Goal: Check status: Check status

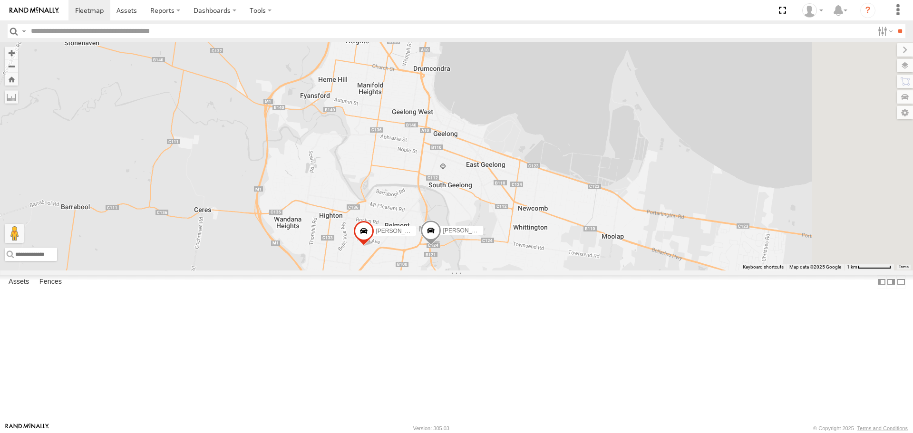
drag, startPoint x: 490, startPoint y: 308, endPoint x: 422, endPoint y: 197, distance: 130.0
click at [422, 197] on div "Chris Robbie BAS - 1UN7FC Jamie Spare - 1UN7FB Andrew and Di" at bounding box center [456, 156] width 913 height 228
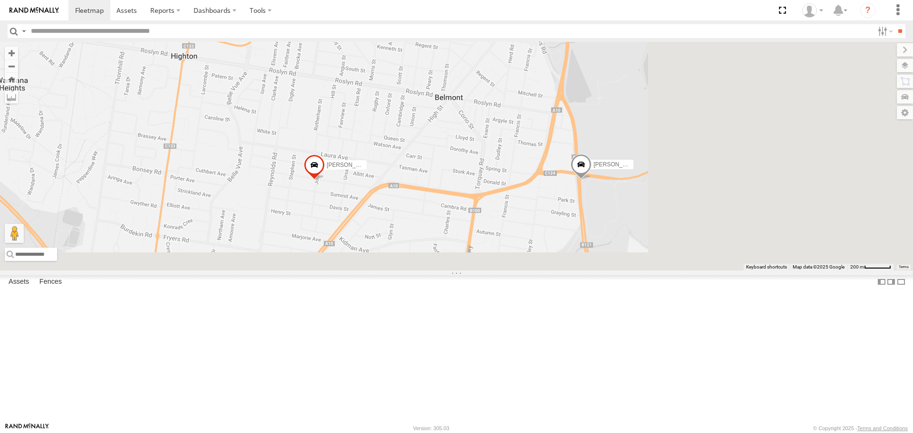
drag, startPoint x: 510, startPoint y: 260, endPoint x: 302, endPoint y: 55, distance: 292.6
click at [302, 55] on div "Chris Robbie BAS - 1UN7FC Jamie Spare - 1UN7FB Andrew and Di" at bounding box center [456, 156] width 913 height 228
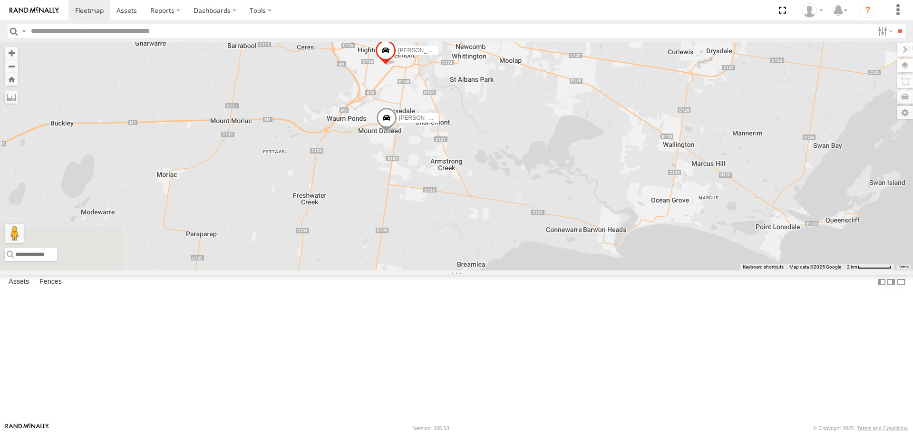
drag, startPoint x: 536, startPoint y: 315, endPoint x: 483, endPoint y: 92, distance: 229.7
click at [483, 89] on div "Chris Robbie BAS - 1UN7FC Jamie Spare - 1UN7FB Andrew and Di" at bounding box center [456, 156] width 913 height 228
click at [0, 0] on div "Andrew and Di All Assets" at bounding box center [0, 0] width 0 height 0
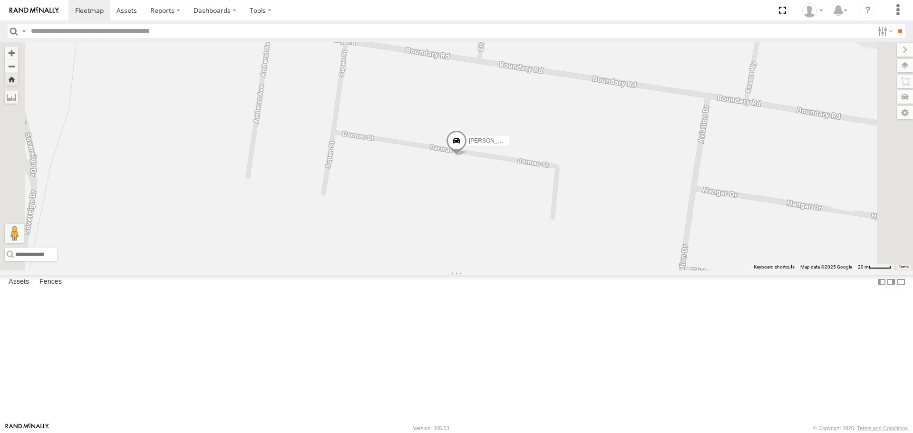
click at [467, 156] on span at bounding box center [456, 143] width 21 height 26
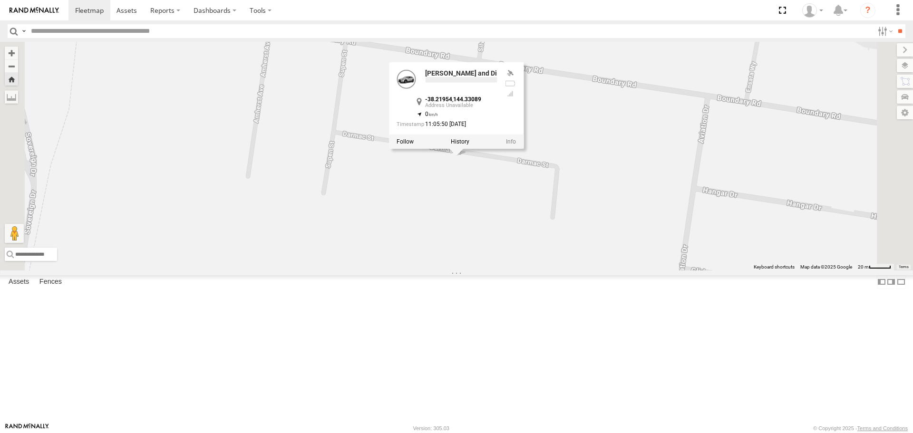
click at [469, 145] on label at bounding box center [460, 141] width 19 height 7
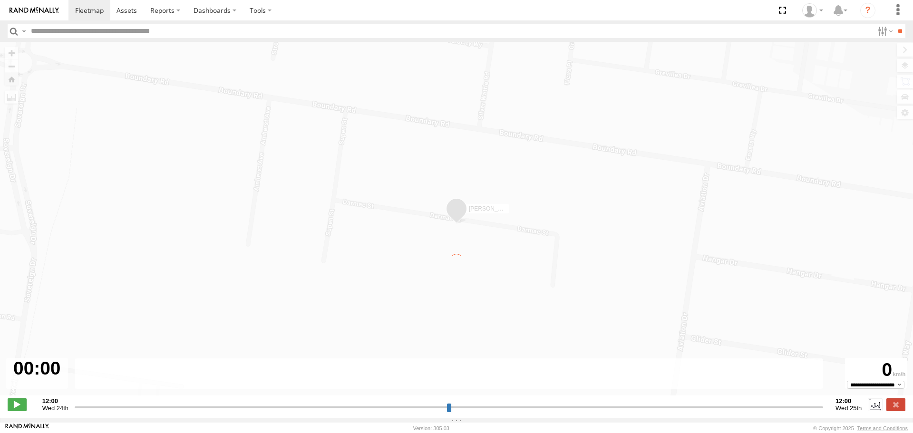
type input "**********"
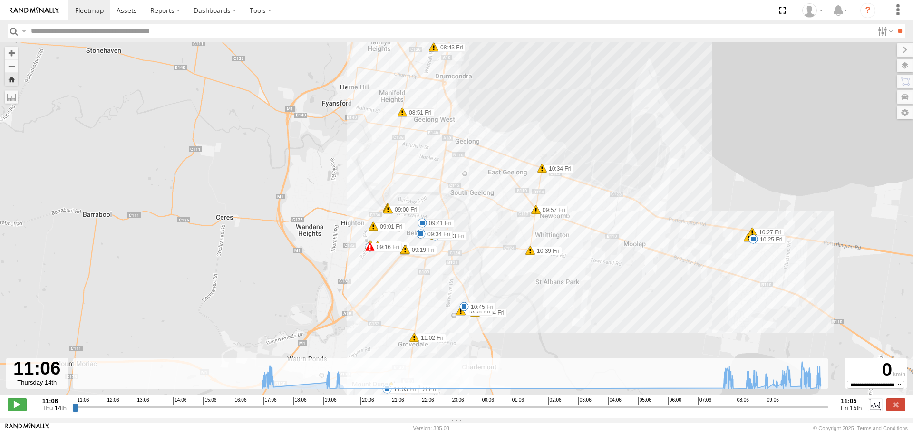
drag, startPoint x: 409, startPoint y: 236, endPoint x: 406, endPoint y: 310, distance: 74.3
click at [406, 310] on div "Andrew and Di 17:22 Thu 19:11 Thu 19:31 Thu 08:15 Fri 08:42 Fri 08:43 Fri 08:43…" at bounding box center [456, 224] width 913 height 364
click at [753, 243] on span at bounding box center [754, 239] width 10 height 10
click at [753, 232] on div "10:25 Fri 15th Aug 26 Melanic St Leopold" at bounding box center [753, 206] width 105 height 51
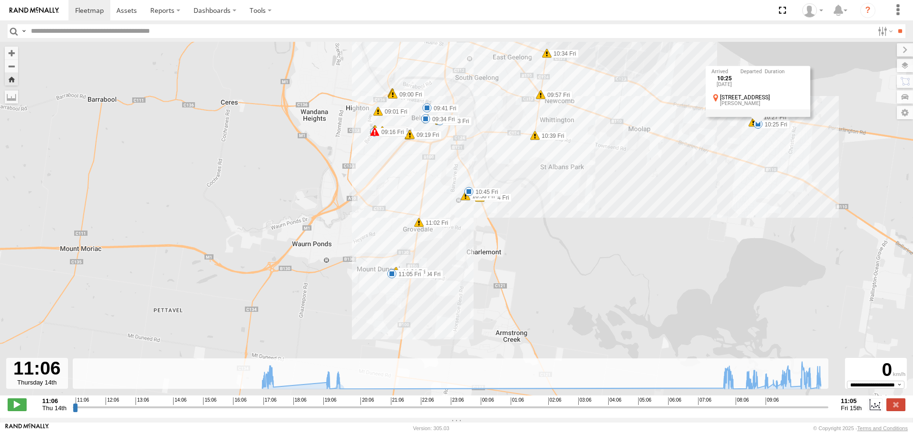
drag, startPoint x: 447, startPoint y: 301, endPoint x: 452, endPoint y: 183, distance: 118.1
click at [452, 183] on div "Andrew and Di 17:22 Thu 19:11 Thu 19:31 Thu 08:15 Fri 08:42 Fri 08:43 Fri 08:43…" at bounding box center [456, 224] width 913 height 364
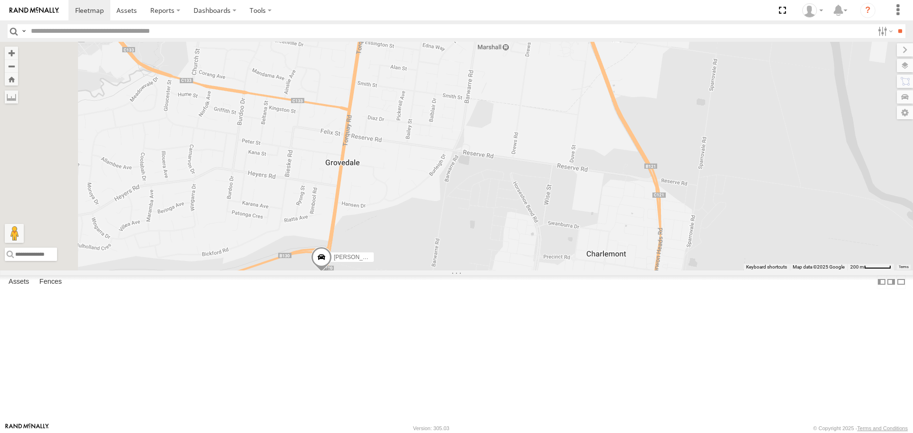
drag, startPoint x: 457, startPoint y: 324, endPoint x: 540, endPoint y: 230, distance: 125.7
click at [540, 230] on div "[PERSON_NAME] [PERSON_NAME] Spare - 1UN7FB [PERSON_NAME] and [PERSON_NAME]" at bounding box center [456, 156] width 913 height 228
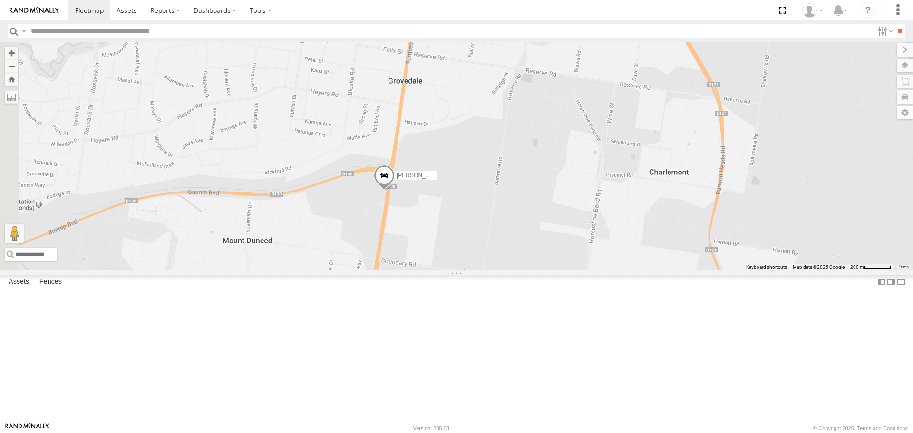
click at [395, 191] on span at bounding box center [384, 178] width 21 height 26
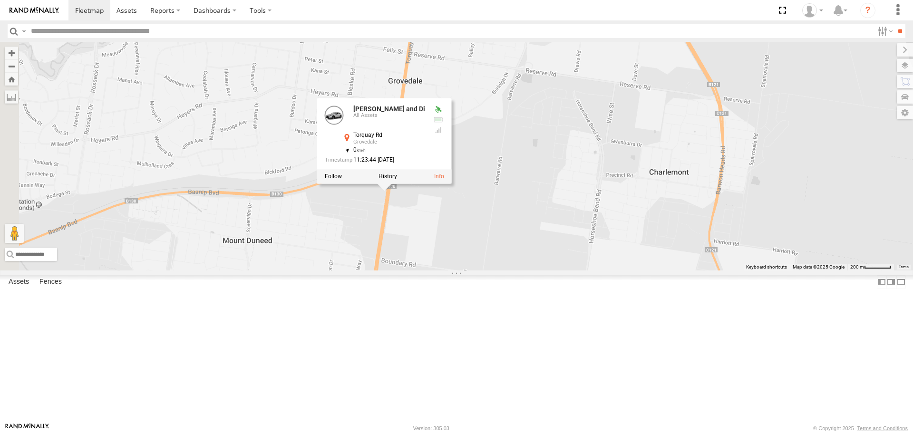
click at [0, 0] on div "Andrew and Di All Assets" at bounding box center [0, 0] width 0 height 0
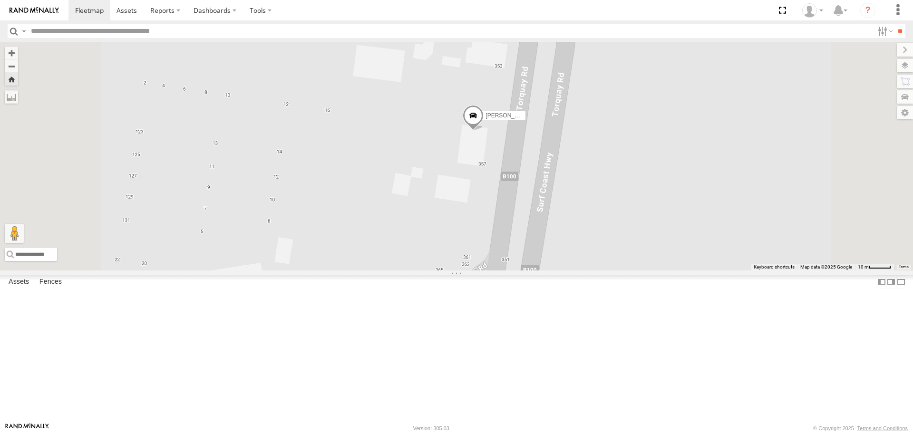
click at [484, 131] on span at bounding box center [473, 118] width 21 height 26
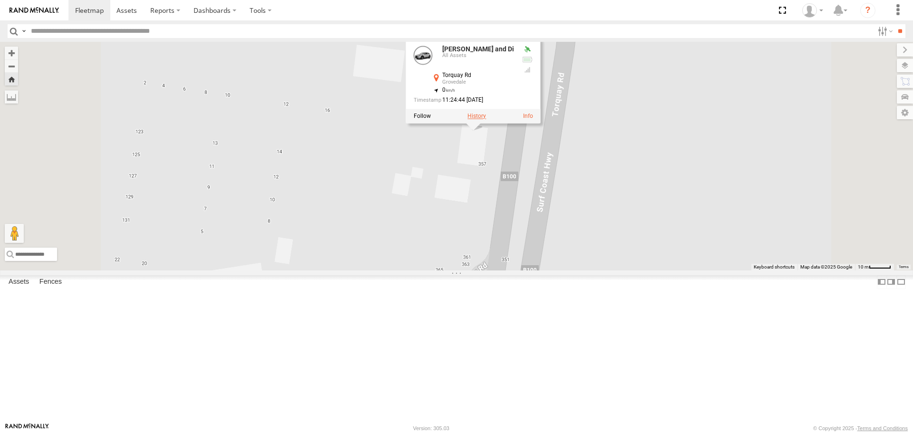
click at [486, 120] on label at bounding box center [477, 116] width 19 height 7
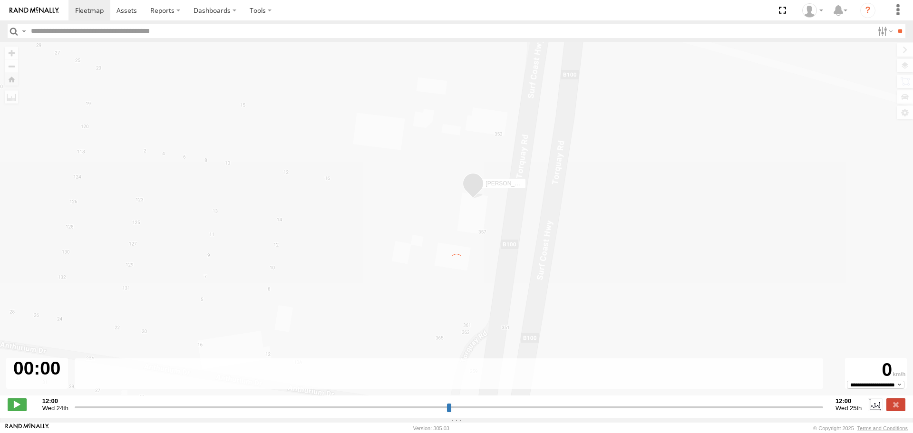
type input "**********"
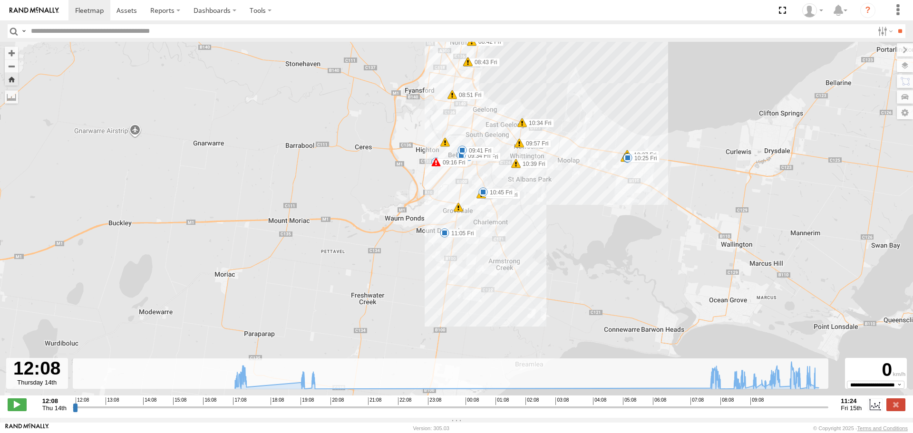
drag, startPoint x: 445, startPoint y: 288, endPoint x: 543, endPoint y: 141, distance: 177.3
click at [543, 141] on div "Andrew and Di 17:22 Thu 19:11 Thu 19:31 Thu 08:15 Fri 08:42 Fri 08:43 Fri 08:43…" at bounding box center [456, 224] width 913 height 364
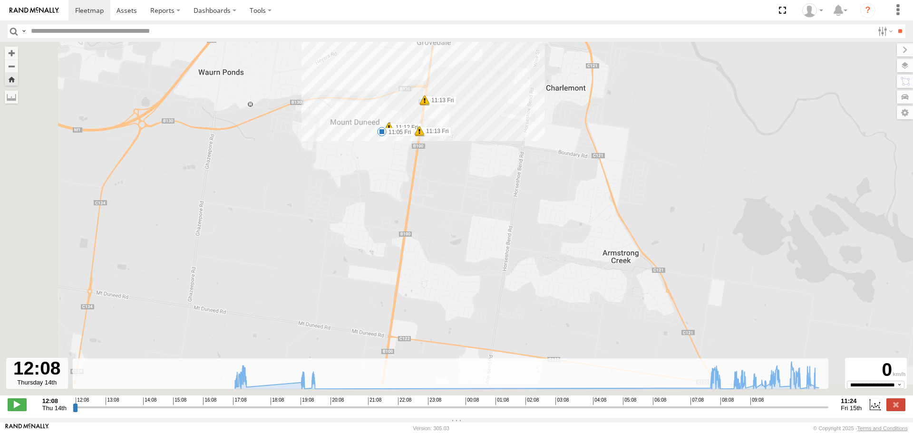
drag, startPoint x: 425, startPoint y: 226, endPoint x: 553, endPoint y: 198, distance: 130.9
click at [553, 198] on div "Andrew and Di 17:22 Thu 19:11 Thu 19:31 Thu 08:15 Fri 08:42 Fri 08:43 Fri 08:43…" at bounding box center [456, 224] width 913 height 364
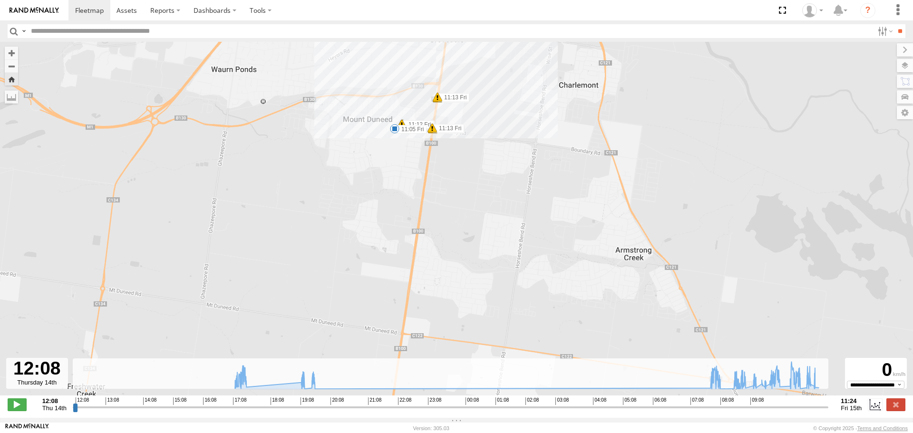
click at [397, 130] on span at bounding box center [395, 129] width 10 height 10
click at [397, 121] on div "11:05 Fri 15th Aug 18 Darmac St Mount Duneed" at bounding box center [394, 95] width 105 height 51
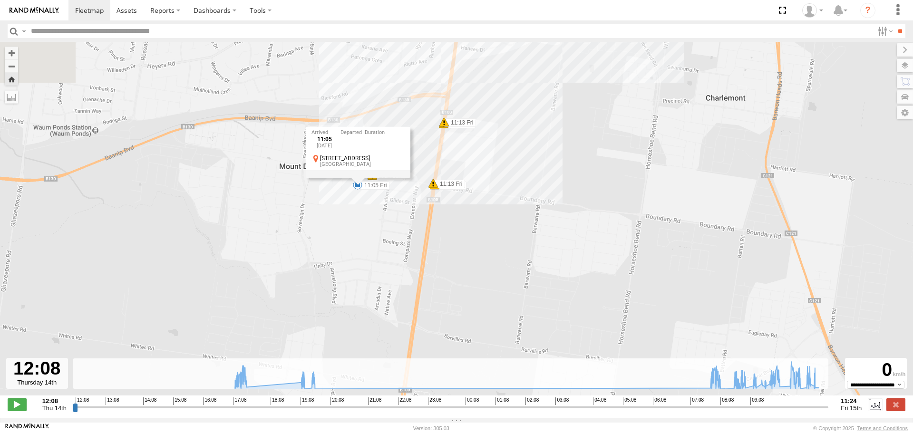
drag, startPoint x: 438, startPoint y: 158, endPoint x: 437, endPoint y: 281, distance: 123.2
click at [437, 281] on div "Andrew and Di 17:22 Thu 19:11 Thu 19:31 Thu 08:15 Fri 08:42 Fri 08:43 Fri 08:43…" at bounding box center [456, 224] width 913 height 364
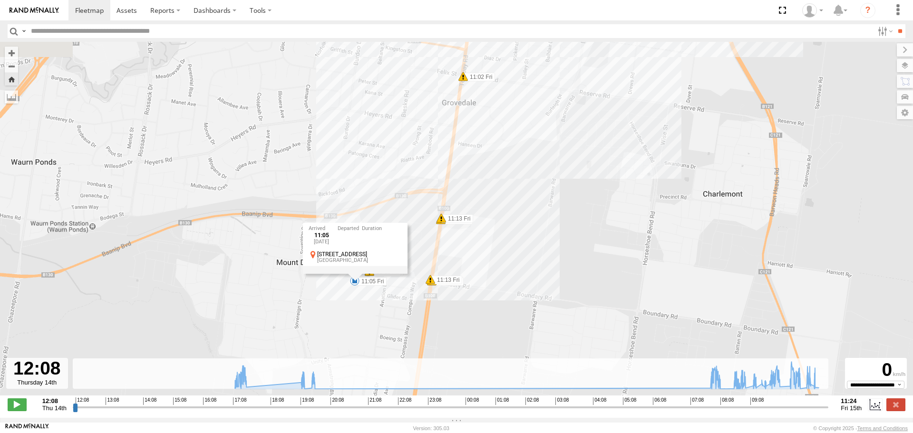
drag, startPoint x: 430, startPoint y: 210, endPoint x: 428, endPoint y: 296, distance: 86.6
click at [428, 296] on div "Andrew and Di 17:22 Thu 19:11 Thu 19:31 Thu 08:15 Fri 08:42 Fri 08:43 Fri 08:43…" at bounding box center [456, 224] width 913 height 364
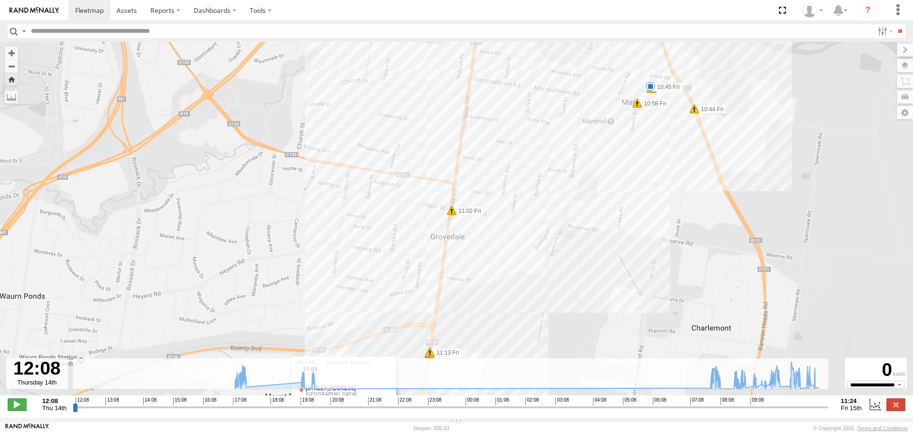
drag, startPoint x: 456, startPoint y: 224, endPoint x: 454, endPoint y: 268, distance: 44.3
click at [448, 282] on div "Andrew and Di 17:22 Thu 19:11 Thu 19:31 Thu 08:15 Fri 08:42 Fri 08:43 Fri 08:43…" at bounding box center [456, 224] width 913 height 364
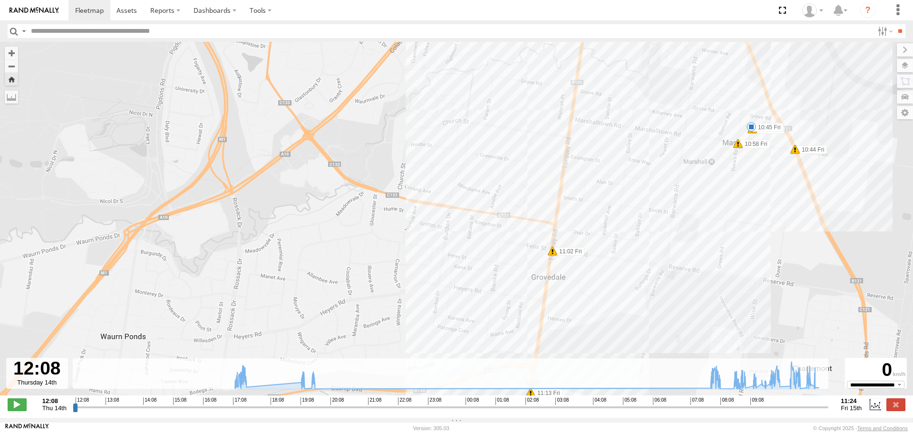
drag, startPoint x: 451, startPoint y: 300, endPoint x: 602, endPoint y: 149, distance: 212.9
click at [605, 173] on div "Andrew and Di 17:22 Thu 19:11 Thu 19:31 Thu 08:15 Fri 08:42 Fri 08:43 Fri 08:43…" at bounding box center [456, 224] width 913 height 364
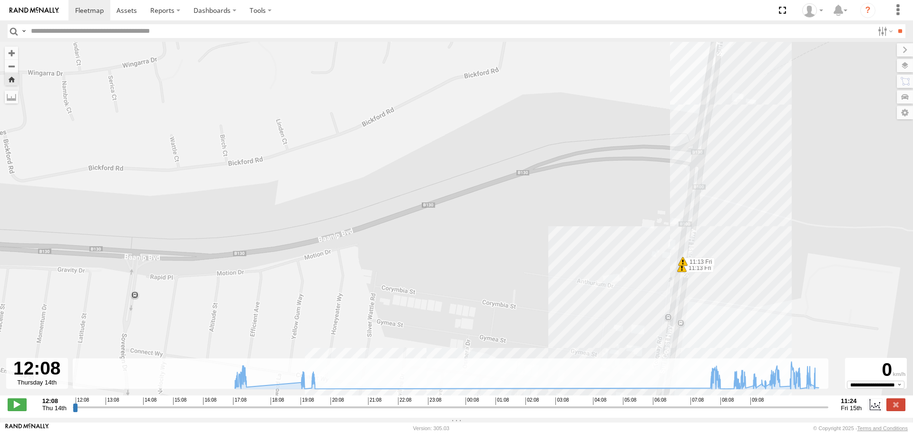
drag, startPoint x: 606, startPoint y: 209, endPoint x: 517, endPoint y: 220, distance: 89.6
click at [517, 220] on div "Andrew and Di 17:22 Thu 19:11 Thu 19:31 Thu 08:15 Fri 08:42 Fri 08:43 Fri 08:43…" at bounding box center [456, 224] width 913 height 364
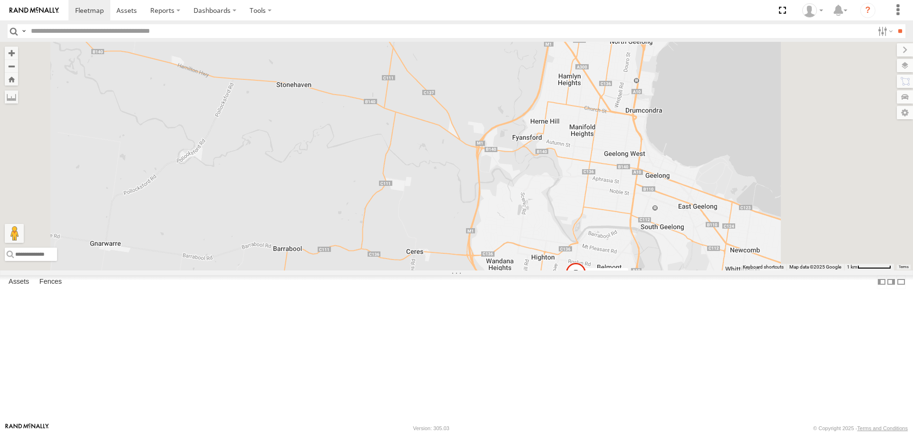
drag, startPoint x: 465, startPoint y: 311, endPoint x: 349, endPoint y: 75, distance: 262.5
click at [349, 75] on div "Chris Robbie Spare - 1UN7FB Andrew and Di 2" at bounding box center [456, 156] width 913 height 228
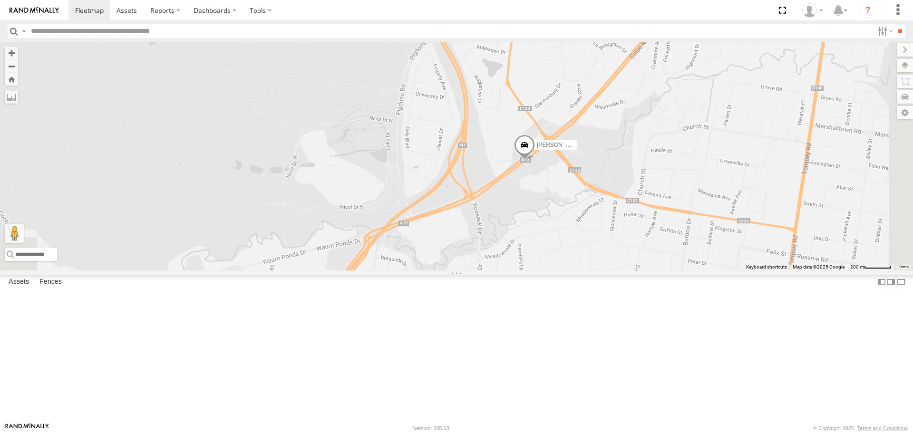
drag, startPoint x: 510, startPoint y: 215, endPoint x: 220, endPoint y: 82, distance: 318.6
click at [218, 78] on main "← Move left → Move right ↑ Move up ↓ Move down + Zoom in - Zoom out Home Jump l…" at bounding box center [456, 232] width 913 height 381
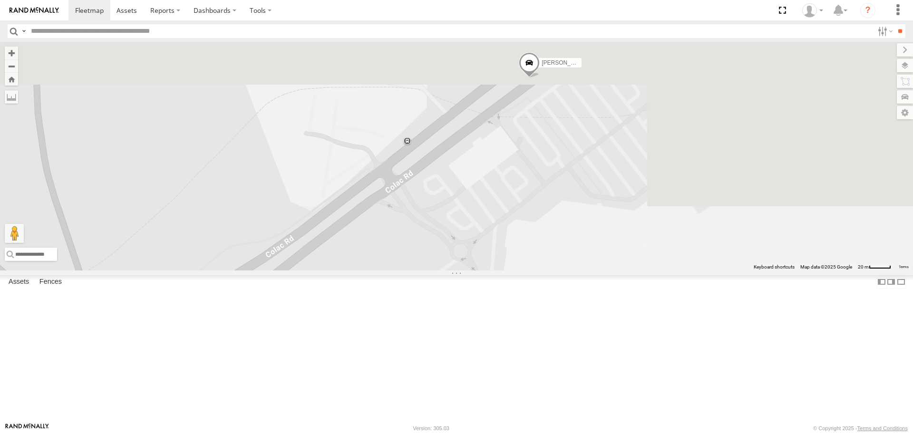
drag, startPoint x: 634, startPoint y: 59, endPoint x: 328, endPoint y: 272, distance: 373.2
click at [328, 270] on div "[PERSON_NAME] [PERSON_NAME] Spare - 1UN7FB [PERSON_NAME] and [PERSON_NAME]" at bounding box center [456, 156] width 913 height 228
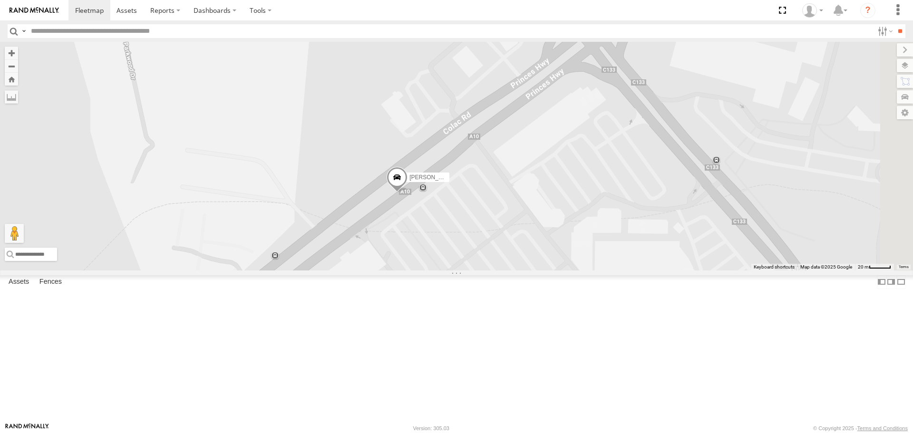
click at [408, 193] on span at bounding box center [397, 180] width 21 height 26
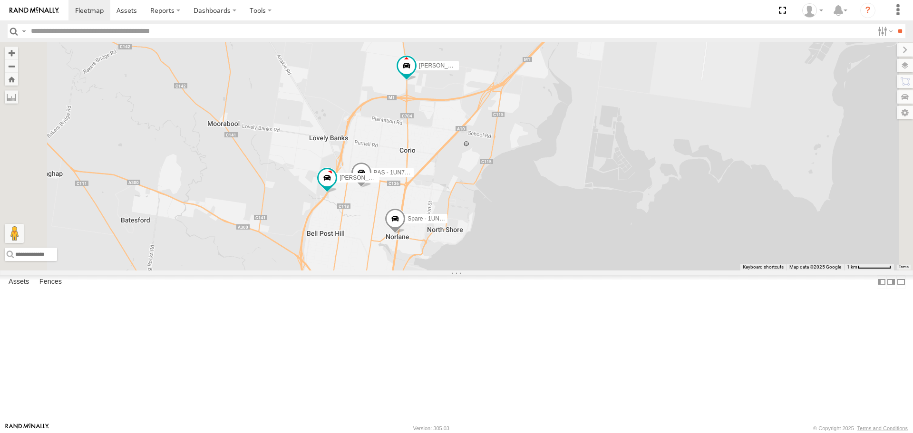
drag, startPoint x: 554, startPoint y: 203, endPoint x: 532, endPoint y: 349, distance: 148.1
click at [532, 270] on div "Chris Robbie BAS - 1UN7FC Jamie Spare - 1UN7FB Andrew and Di" at bounding box center [456, 156] width 913 height 228
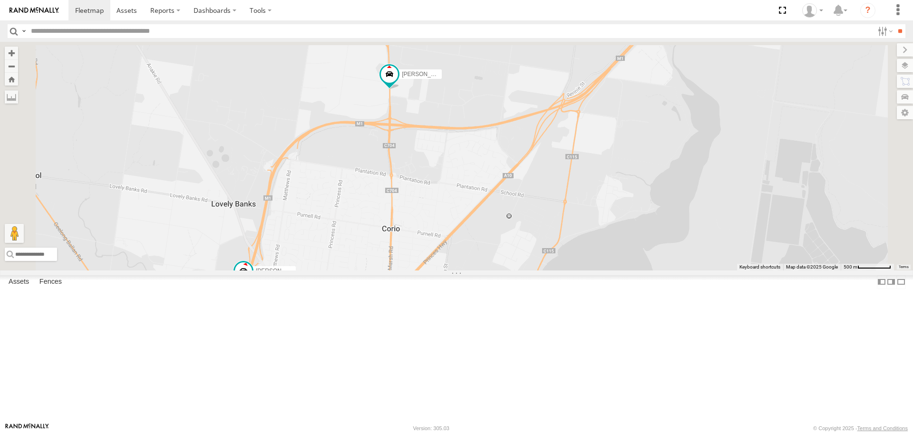
drag, startPoint x: 470, startPoint y: 132, endPoint x: 478, endPoint y: 304, distance: 172.3
click at [478, 270] on div "Chris Robbie BAS - 1UN7FC Jamie Spare - 1UN7FB Andrew and Di" at bounding box center [456, 156] width 913 height 228
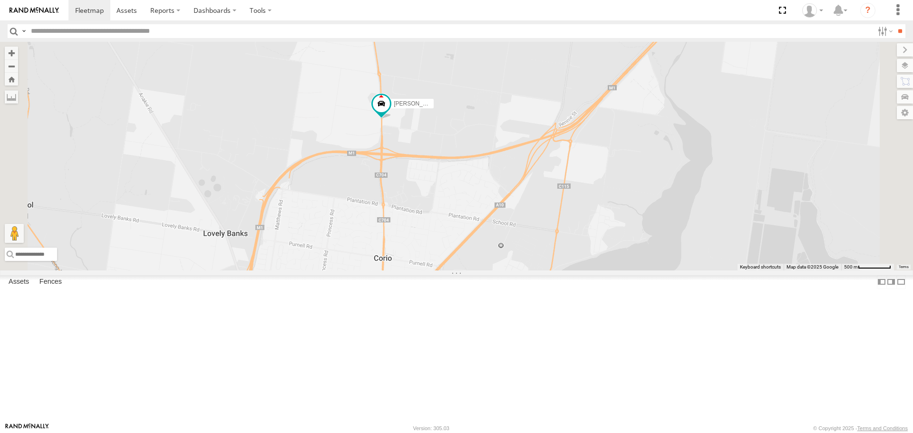
click at [552, 240] on div "Chris Robbie BAS - 1UN7FC Jamie Spare - 1UN7FB Andrew and Di" at bounding box center [456, 156] width 913 height 228
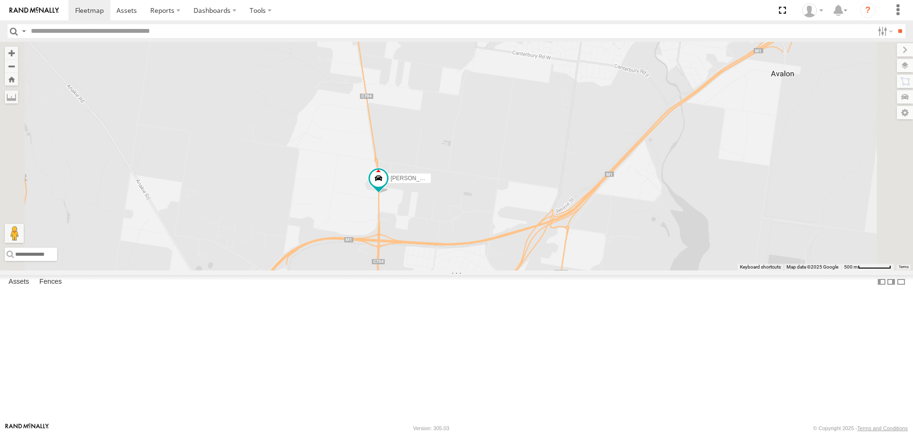
drag, startPoint x: 552, startPoint y: 240, endPoint x: 549, endPoint y: 332, distance: 91.8
click at [549, 270] on div "Chris Robbie BAS - 1UN7FC Jamie Spare - 1UN7FB Andrew and Di" at bounding box center [456, 156] width 913 height 228
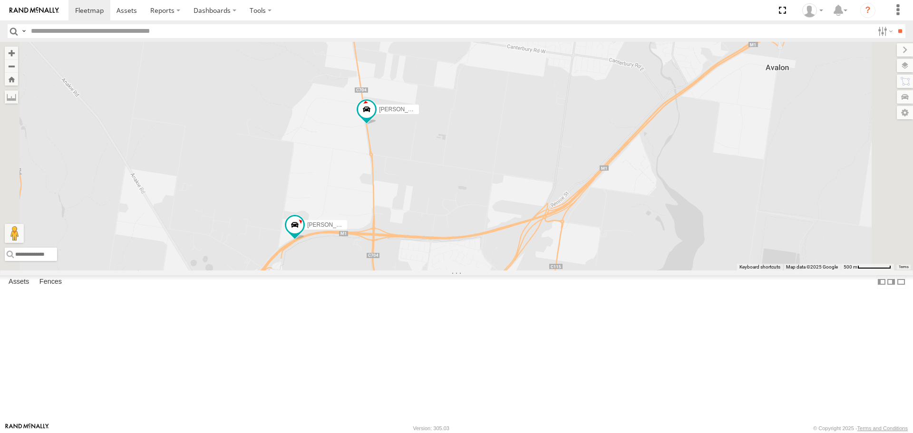
drag, startPoint x: 553, startPoint y: 104, endPoint x: 594, endPoint y: 352, distance: 251.7
click at [594, 270] on div "Chris Robbie BAS - 1UN7FC Jamie Spare - 1UN7FB Andrew and Di" at bounding box center [456, 156] width 913 height 228
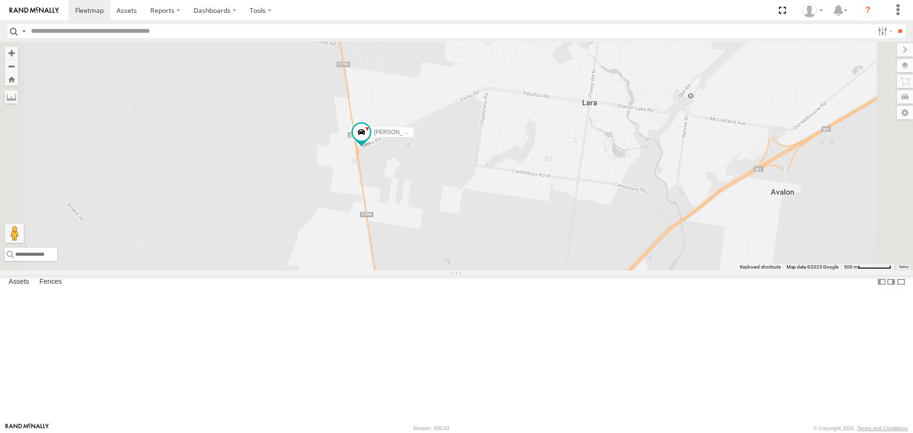
drag, startPoint x: 549, startPoint y: 173, endPoint x: 547, endPoint y: 283, distance: 110.4
click at [547, 270] on div "Chris Robbie BAS - 1UN7FC Jamie Spare - 1UN7FB Andrew and Di" at bounding box center [456, 156] width 913 height 228
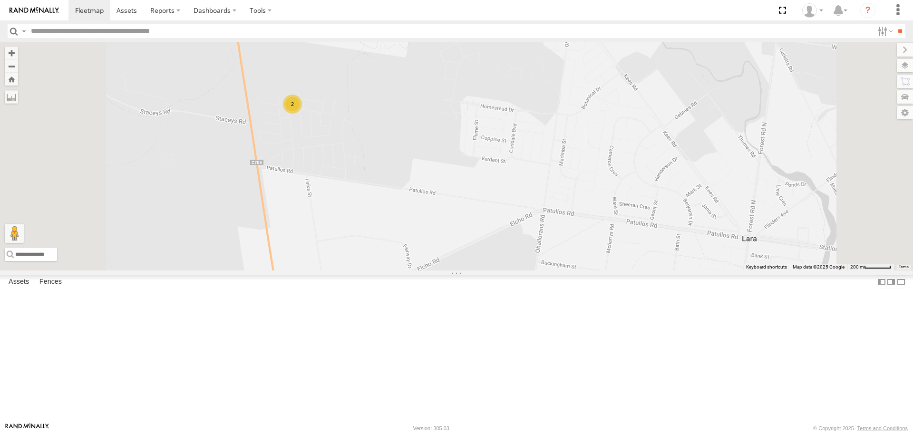
drag, startPoint x: 467, startPoint y: 99, endPoint x: 504, endPoint y: 207, distance: 114.5
click at [493, 213] on div "[PERSON_NAME] - 1UN7FC Spare - 1UN7FB [PERSON_NAME] and Di 2" at bounding box center [456, 156] width 913 height 228
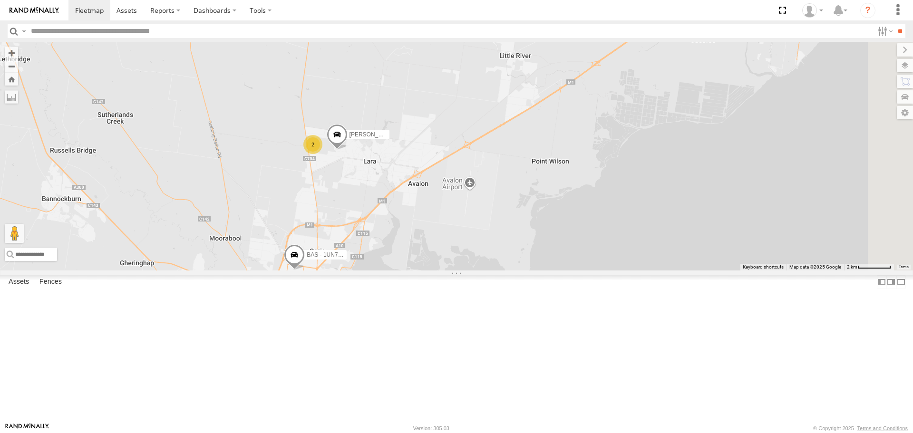
drag, startPoint x: 519, startPoint y: 156, endPoint x: 367, endPoint y: 297, distance: 207.3
click at [367, 270] on div "[PERSON_NAME] 2 BAS - 1UN7FC Spare - 1UN7FB [PERSON_NAME] and [PERSON_NAME]" at bounding box center [456, 156] width 913 height 228
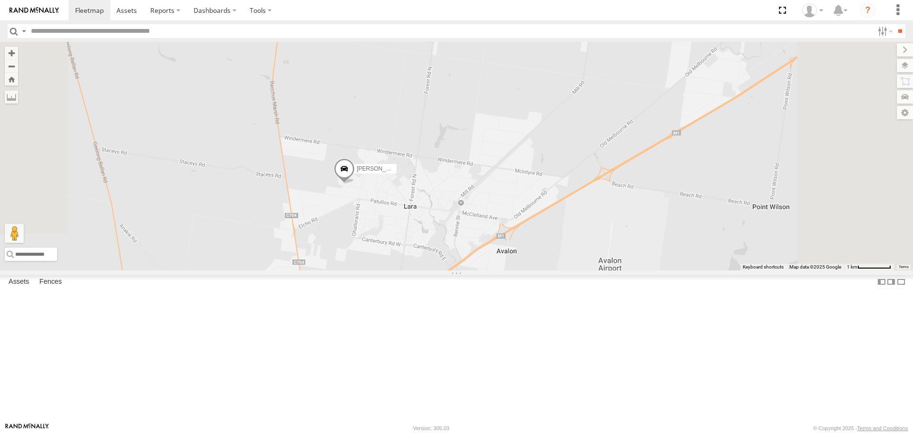
drag, startPoint x: 515, startPoint y: 104, endPoint x: 460, endPoint y: 456, distance: 356.2
click at [460, 433] on html at bounding box center [456, 216] width 913 height 433
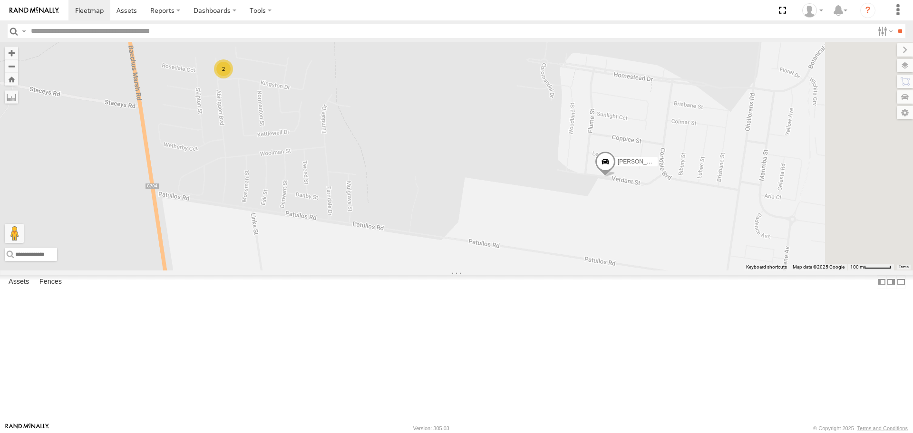
drag, startPoint x: 471, startPoint y: 204, endPoint x: 329, endPoint y: 215, distance: 142.6
click at [329, 215] on div "Chris BAS - 1UN7FC Spare - 1UN7FB Andrew and Di 2" at bounding box center [456, 156] width 913 height 228
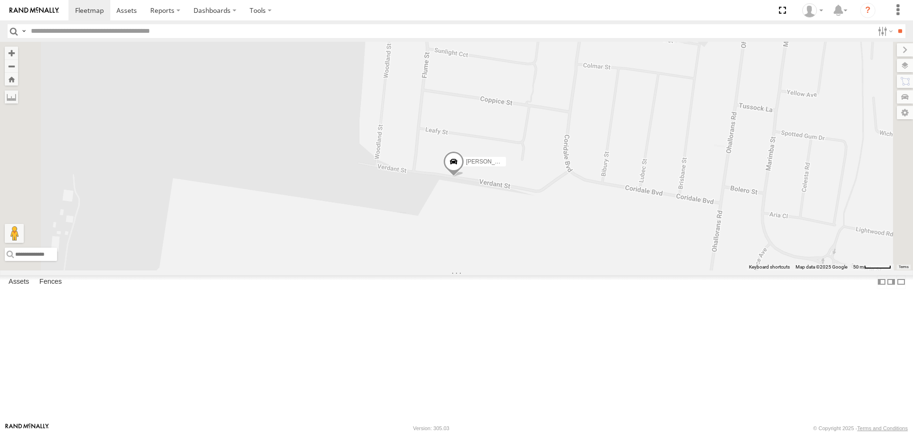
drag, startPoint x: 467, startPoint y: 224, endPoint x: 404, endPoint y: 167, distance: 84.2
click at [404, 168] on div "[PERSON_NAME] - 1UN7FC Spare - 1UN7FB [PERSON_NAME] and [PERSON_NAME]" at bounding box center [456, 156] width 913 height 228
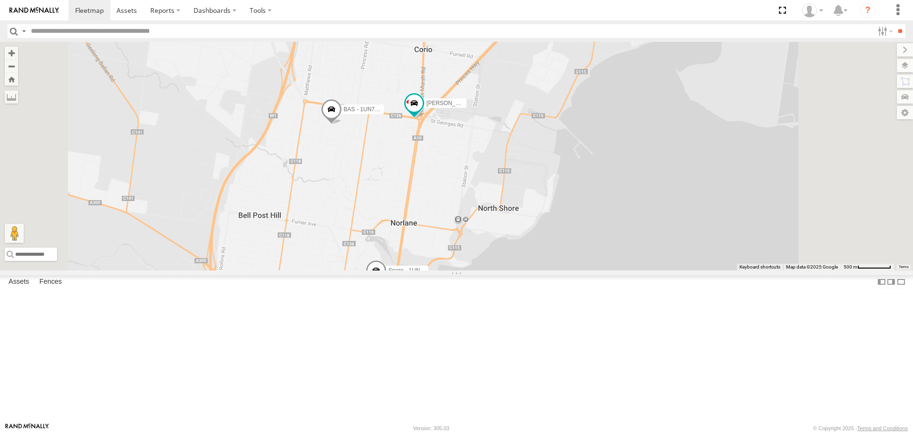
drag, startPoint x: 599, startPoint y: 235, endPoint x: 594, endPoint y: 456, distance: 220.3
click at [594, 433] on html at bounding box center [456, 216] width 913 height 433
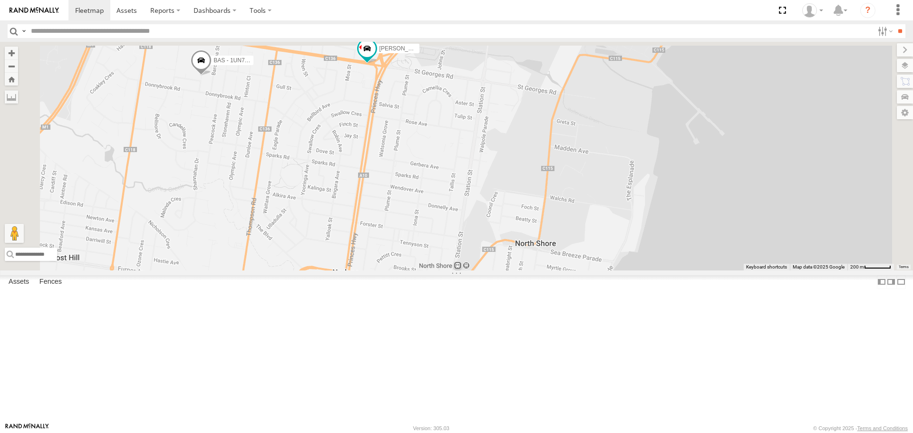
drag, startPoint x: 559, startPoint y: 275, endPoint x: 578, endPoint y: 456, distance: 181.3
click at [578, 433] on html at bounding box center [456, 216] width 913 height 433
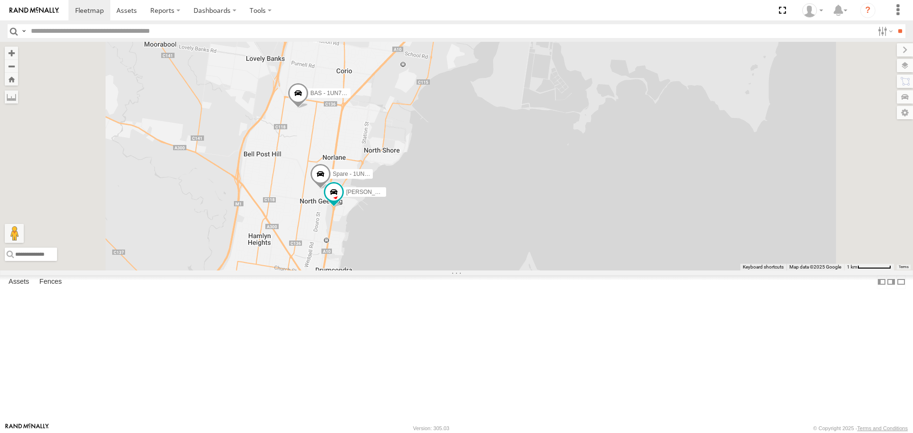
drag, startPoint x: 413, startPoint y: 262, endPoint x: 427, endPoint y: 150, distance: 113.1
click at [427, 150] on div "BAS - 1UN7FC Andrew and Di Spare - 1UN7FB" at bounding box center [456, 156] width 913 height 228
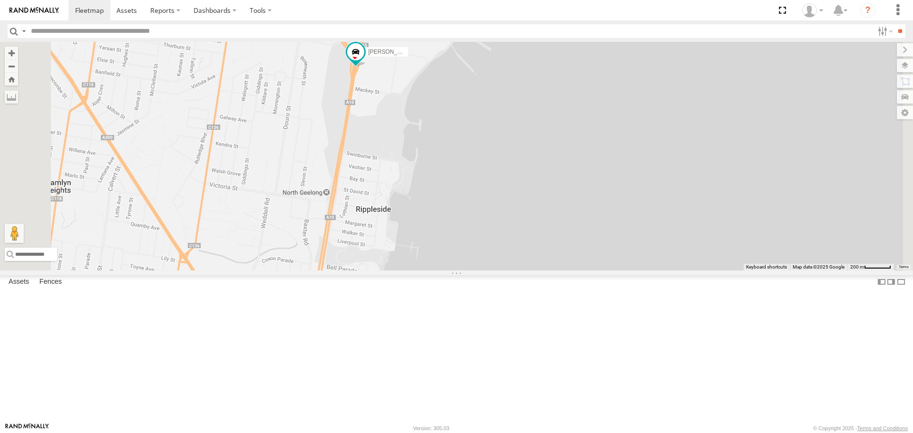
drag, startPoint x: 413, startPoint y: 162, endPoint x: 400, endPoint y: 307, distance: 145.2
click at [400, 270] on div "BAS - 1UN7FC Andrew and Di Spare - 1UN7FB" at bounding box center [456, 156] width 913 height 228
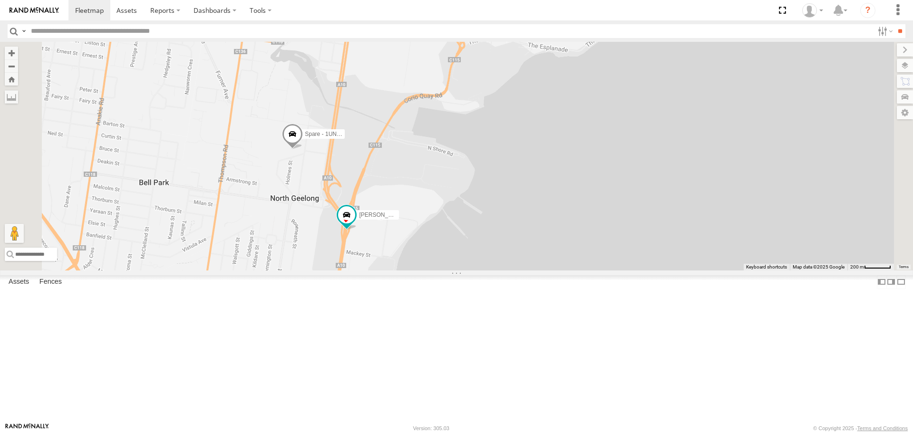
drag, startPoint x: 442, startPoint y: 153, endPoint x: 432, endPoint y: 305, distance: 153.0
click at [432, 270] on div "BAS - 1UN7FC Andrew and Di Spare - 1UN7FB" at bounding box center [456, 156] width 913 height 228
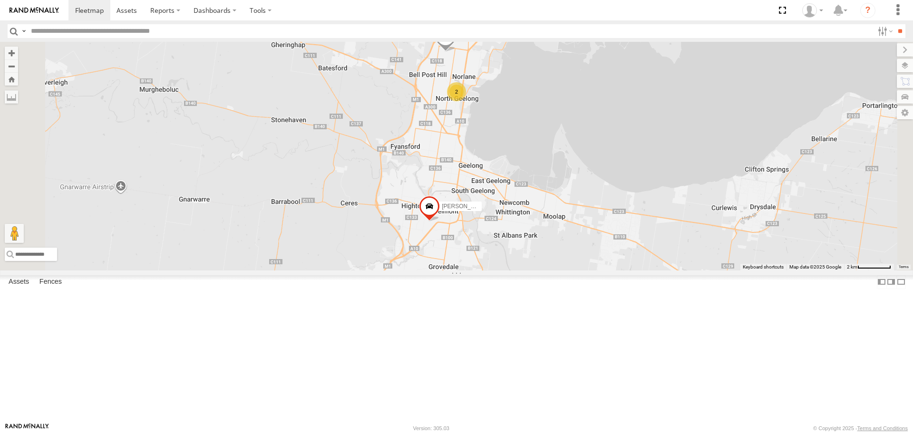
drag, startPoint x: 493, startPoint y: 219, endPoint x: 478, endPoint y: 147, distance: 73.4
click at [479, 146] on div "[PERSON_NAME] 2 BAS - 1UN7FC 2" at bounding box center [456, 156] width 913 height 228
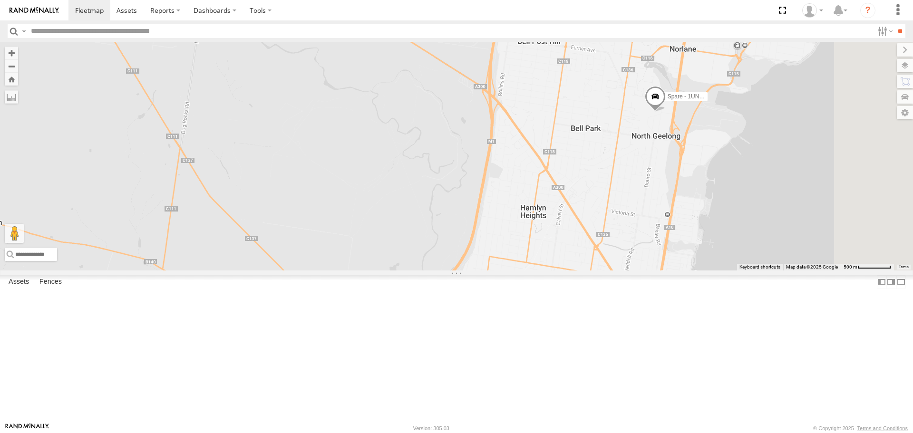
drag, startPoint x: 604, startPoint y: 286, endPoint x: 372, endPoint y: 69, distance: 317.3
click at [372, 70] on div "[PERSON_NAME] - 1UN7FC Spare - 1UN7FB [PERSON_NAME] and [PERSON_NAME]" at bounding box center [456, 156] width 913 height 228
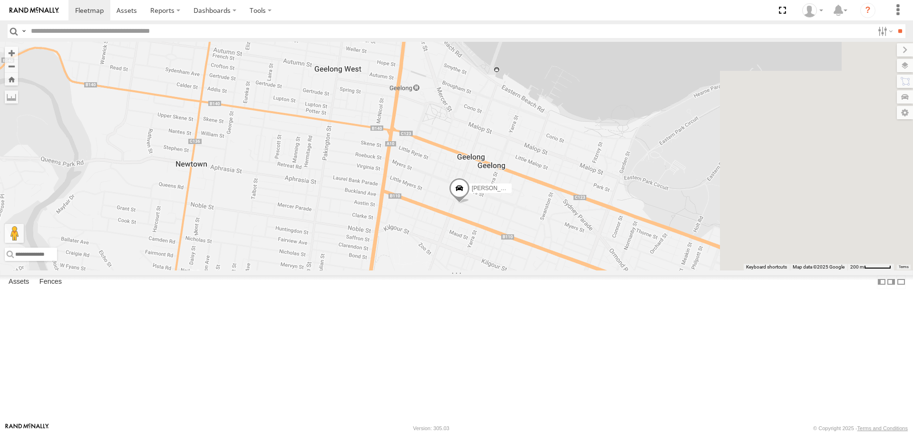
drag, startPoint x: 482, startPoint y: 243, endPoint x: 312, endPoint y: 124, distance: 207.3
click at [312, 124] on div "[PERSON_NAME] - 1UN7FC Spare - 1UN7FB [PERSON_NAME] and [PERSON_NAME]" at bounding box center [456, 156] width 913 height 228
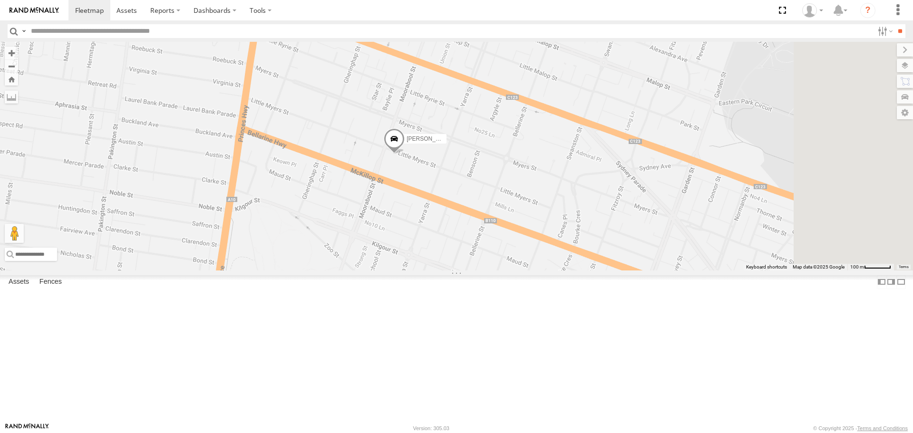
drag, startPoint x: 474, startPoint y: 211, endPoint x: 338, endPoint y: 193, distance: 136.7
click at [338, 193] on div "[PERSON_NAME] - 1UN7FC Spare - 1UN7FB [PERSON_NAME] and [PERSON_NAME]" at bounding box center [456, 156] width 913 height 228
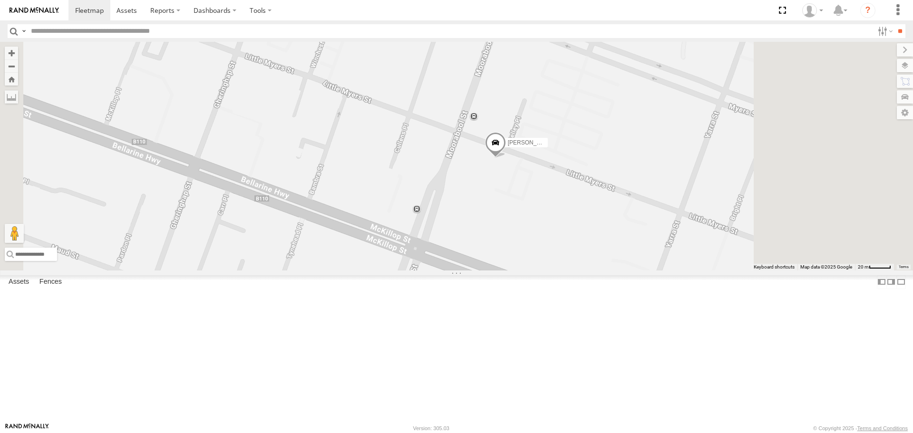
drag, startPoint x: 481, startPoint y: 232, endPoint x: 360, endPoint y: 123, distance: 162.7
click at [362, 124] on div "[PERSON_NAME] - 1UN7FC Spare - 1UN7FB [PERSON_NAME] and [PERSON_NAME]" at bounding box center [456, 156] width 913 height 228
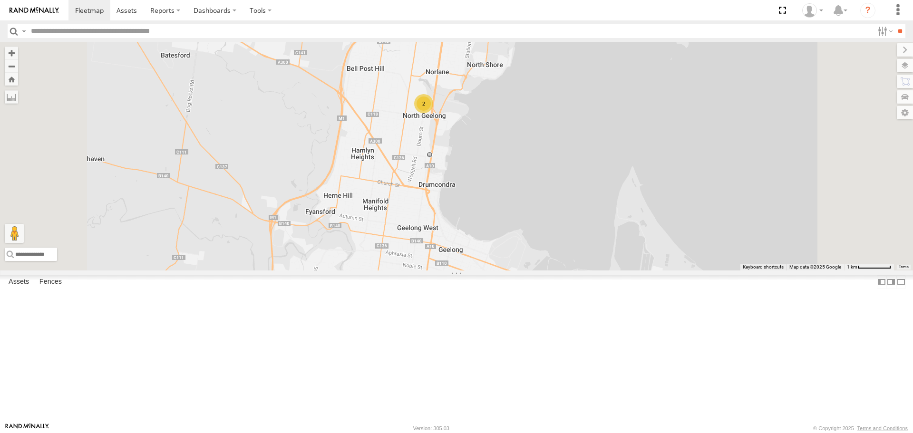
drag, startPoint x: 475, startPoint y: 137, endPoint x: 460, endPoint y: 262, distance: 126.5
click at [460, 262] on div "[PERSON_NAME] 2" at bounding box center [456, 156] width 913 height 228
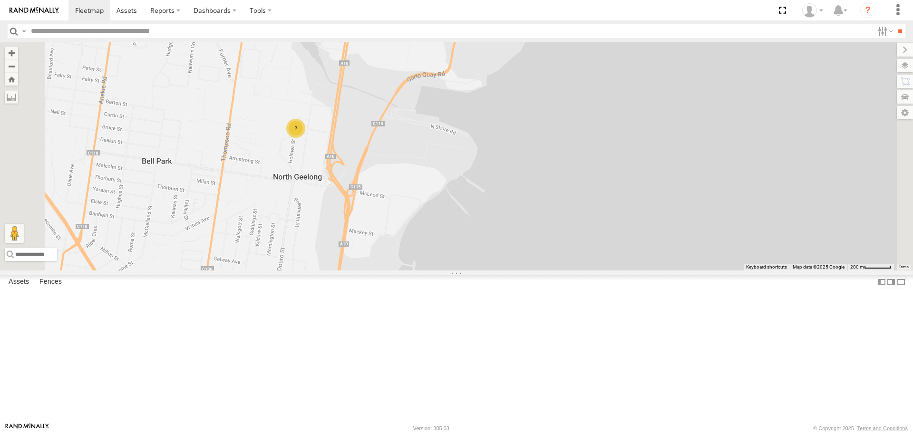
drag, startPoint x: 415, startPoint y: 117, endPoint x: 388, endPoint y: 262, distance: 147.1
click at [388, 262] on div "[PERSON_NAME] 2" at bounding box center [456, 156] width 913 height 228
